Goal: Check status: Check status

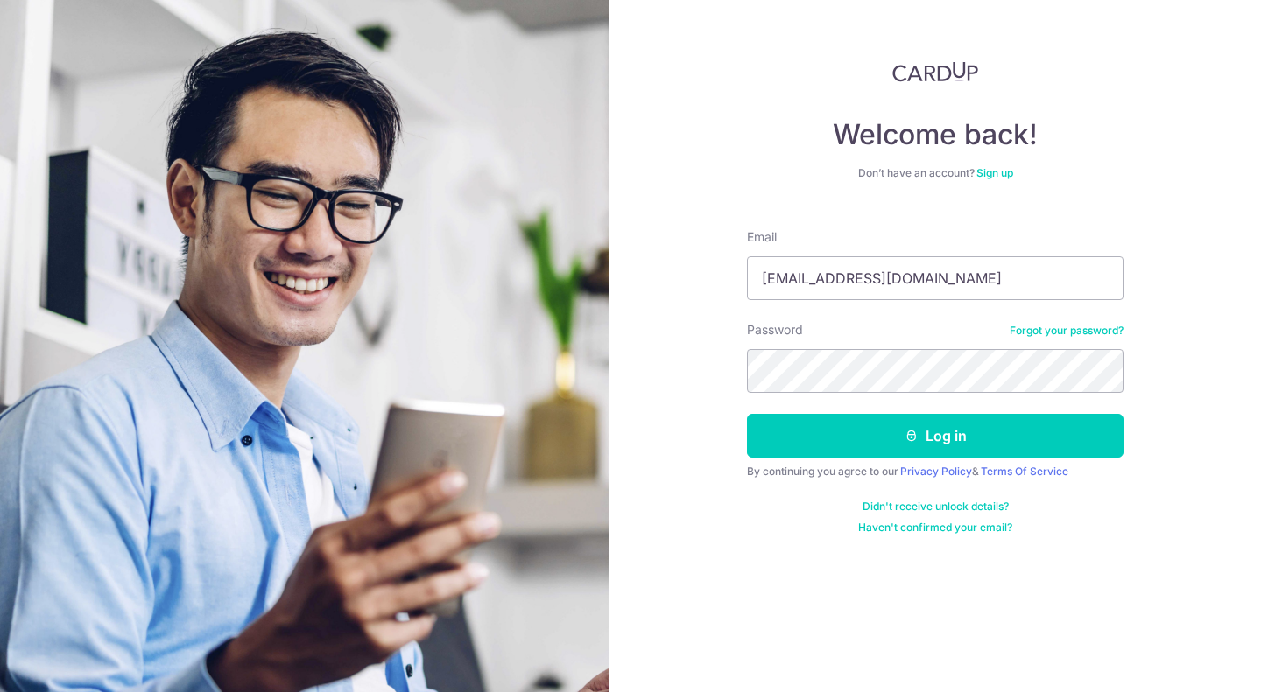
type input "[EMAIL_ADDRESS][DOMAIN_NAME]"
click at [747, 414] on button "Log in" at bounding box center [935, 436] width 376 height 44
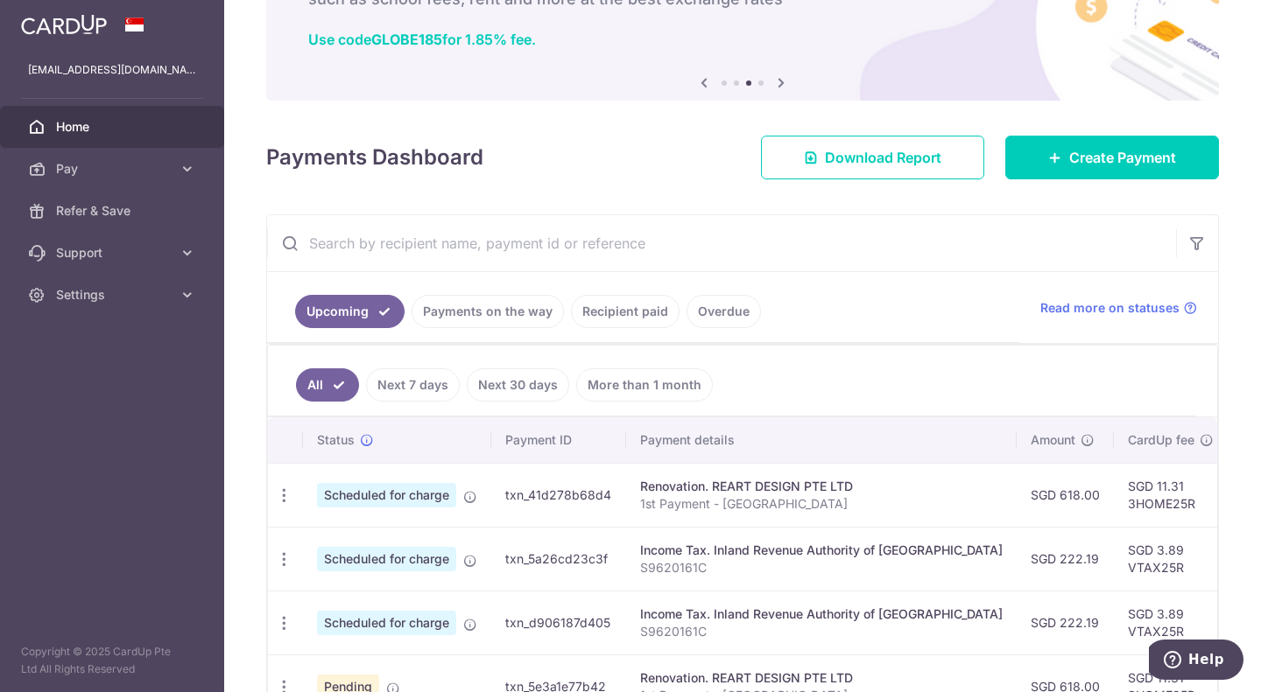
scroll to position [123, 0]
click at [595, 311] on link "Recipient paid" at bounding box center [625, 312] width 109 height 33
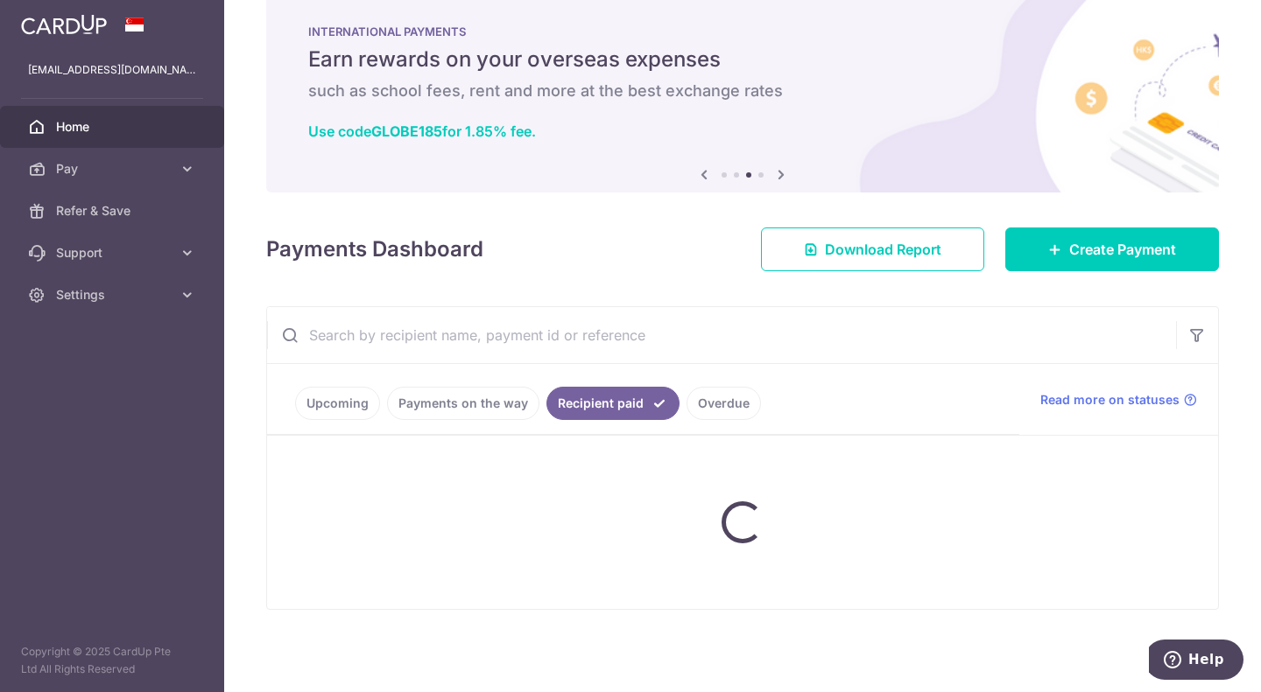
scroll to position [42, 0]
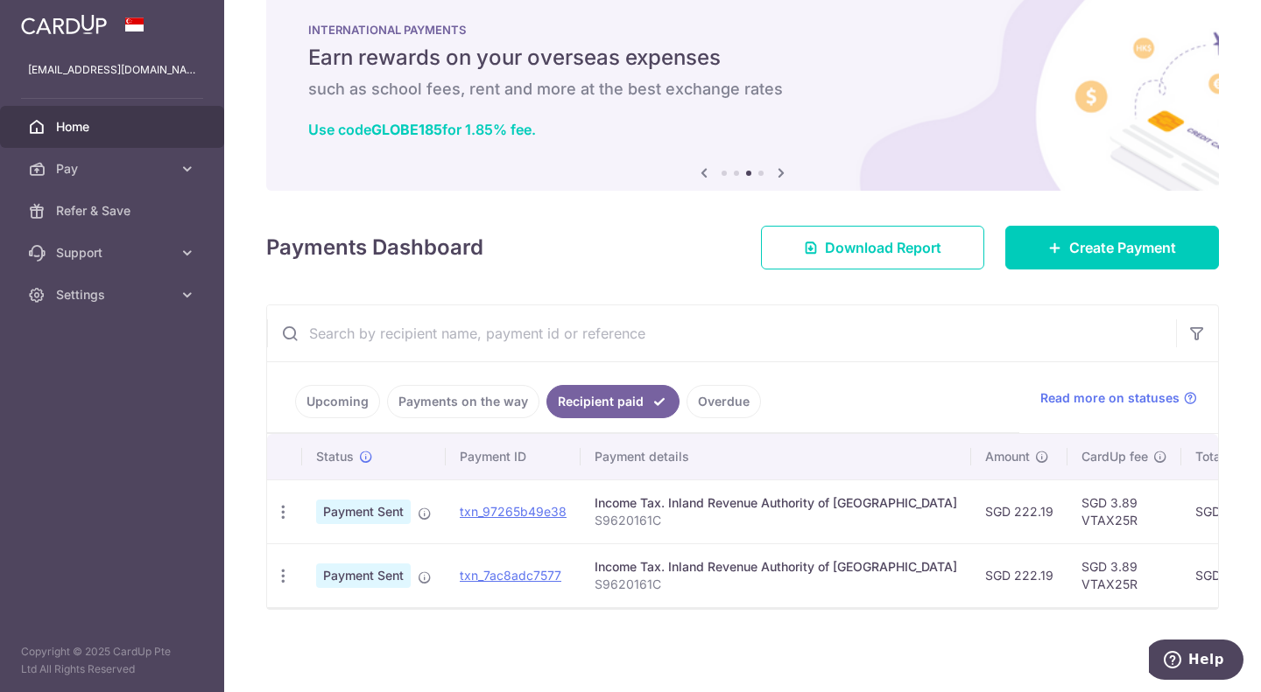
click at [333, 385] on link "Upcoming" at bounding box center [337, 401] width 85 height 33
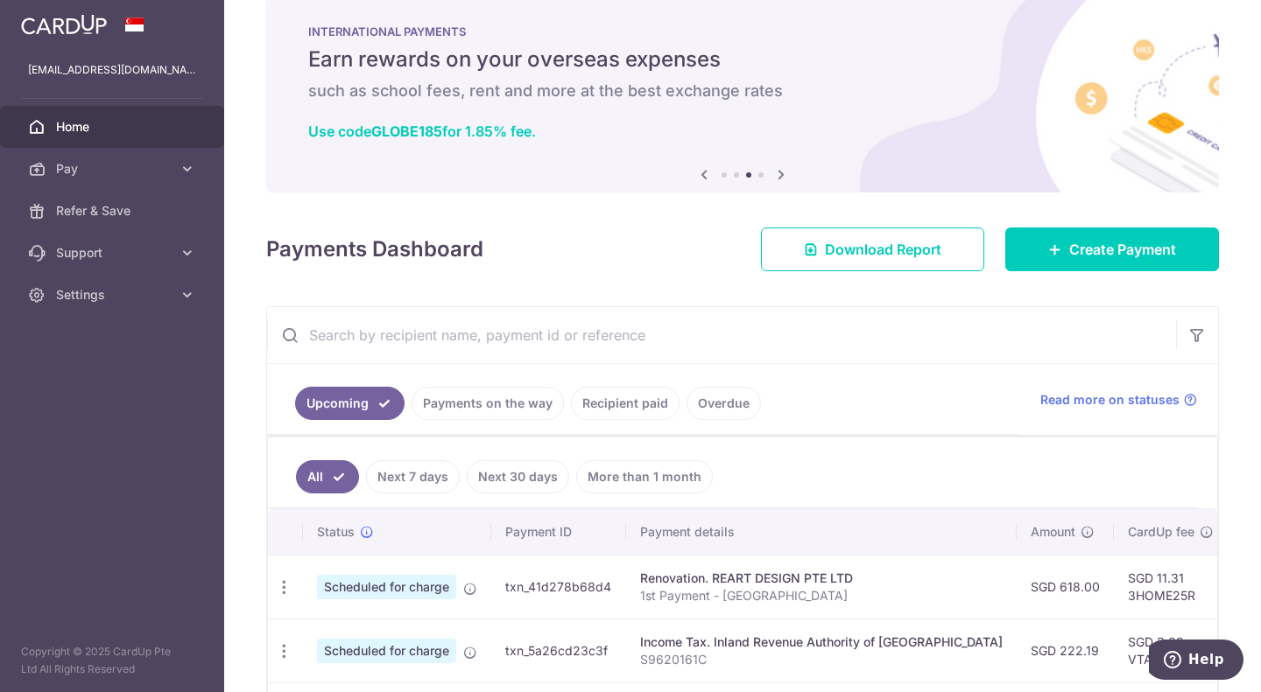
scroll to position [123, 0]
